Goal: Information Seeking & Learning: Learn about a topic

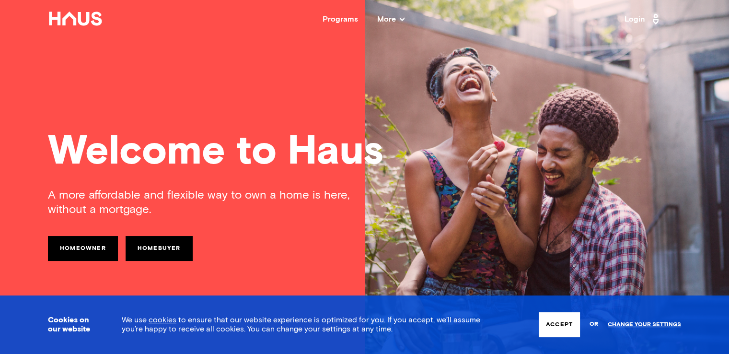
click at [557, 321] on button "Accept" at bounding box center [558, 324] width 41 height 25
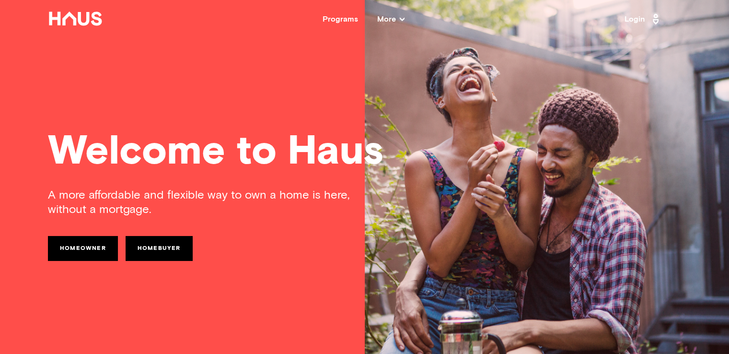
click at [152, 244] on link "Homebuyer" at bounding box center [159, 248] width 67 height 25
click at [350, 20] on div "Programs" at bounding box center [339, 19] width 35 height 8
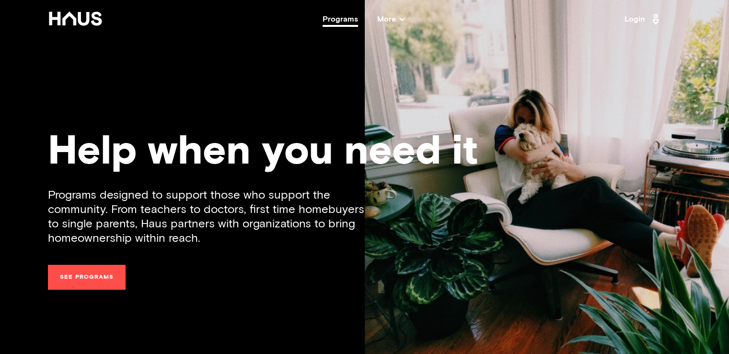
click at [393, 18] on span "More" at bounding box center [390, 19] width 27 height 8
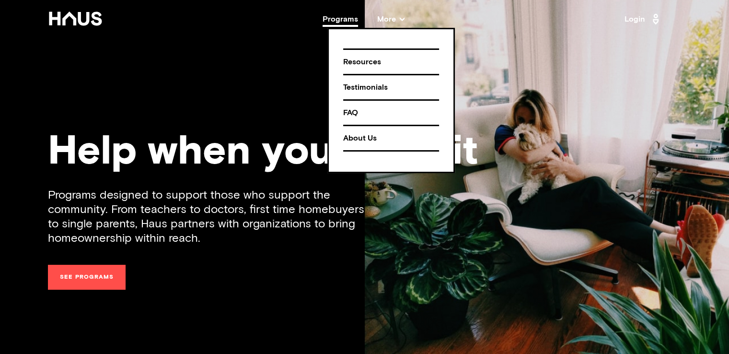
click at [151, 58] on div "Help when you need it Programs designed to support those who support the commun…" at bounding box center [364, 177] width 729 height 354
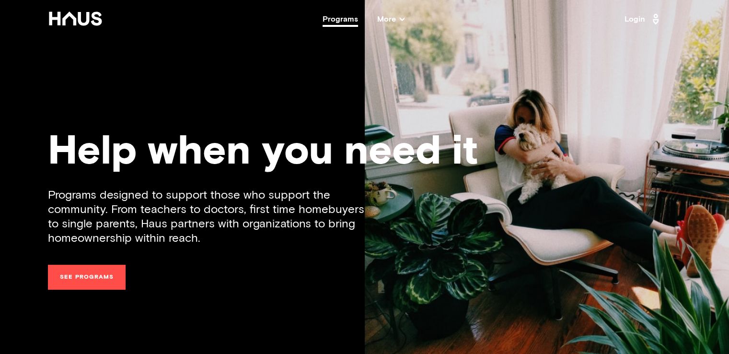
click at [395, 19] on span "More" at bounding box center [390, 19] width 27 height 8
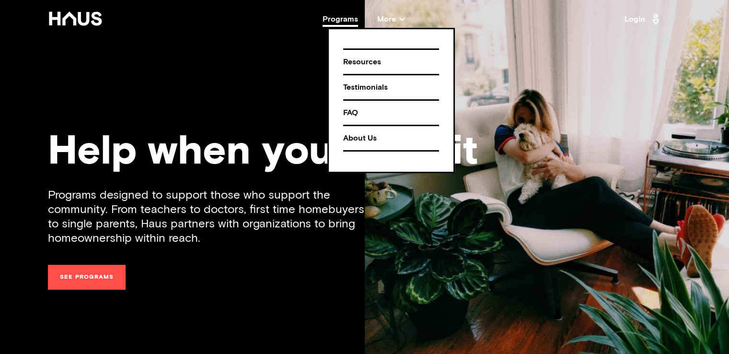
click at [263, 79] on div "Help when you need it Programs designed to support those who support the commun…" at bounding box center [364, 177] width 729 height 354
